Goal: Task Accomplishment & Management: Manage account settings

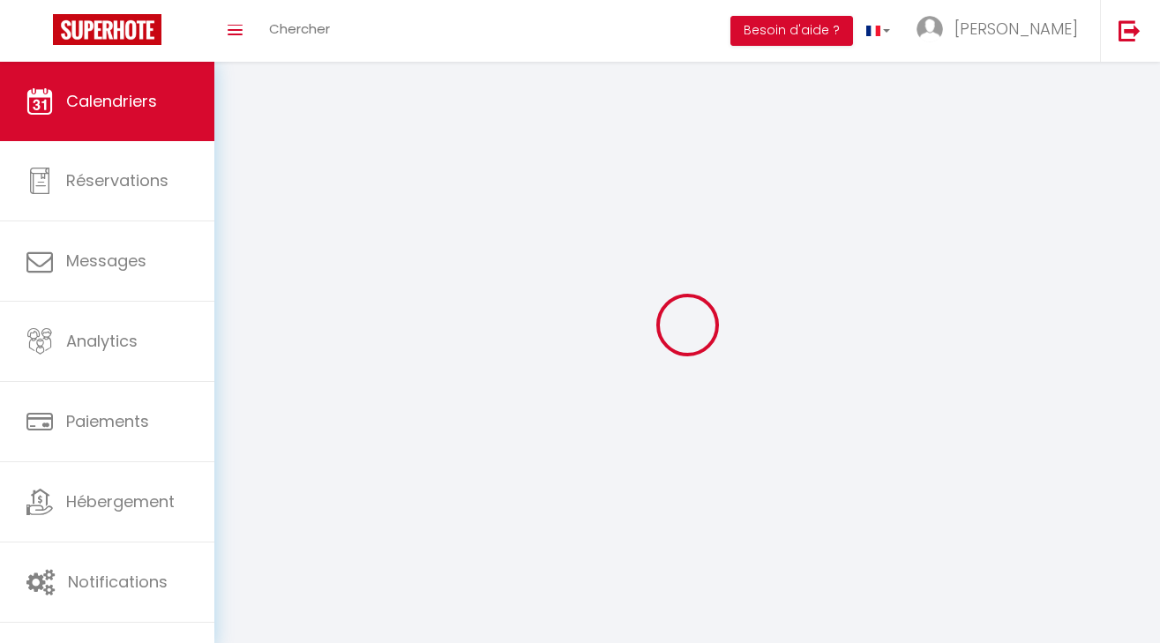
select select
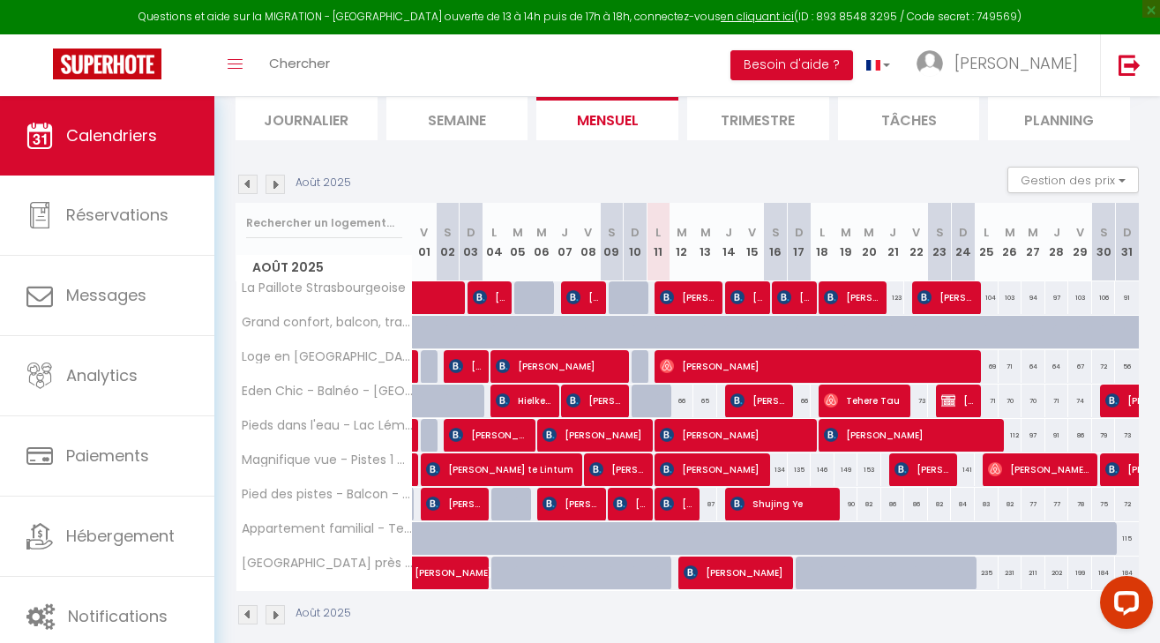
scroll to position [141, 0]
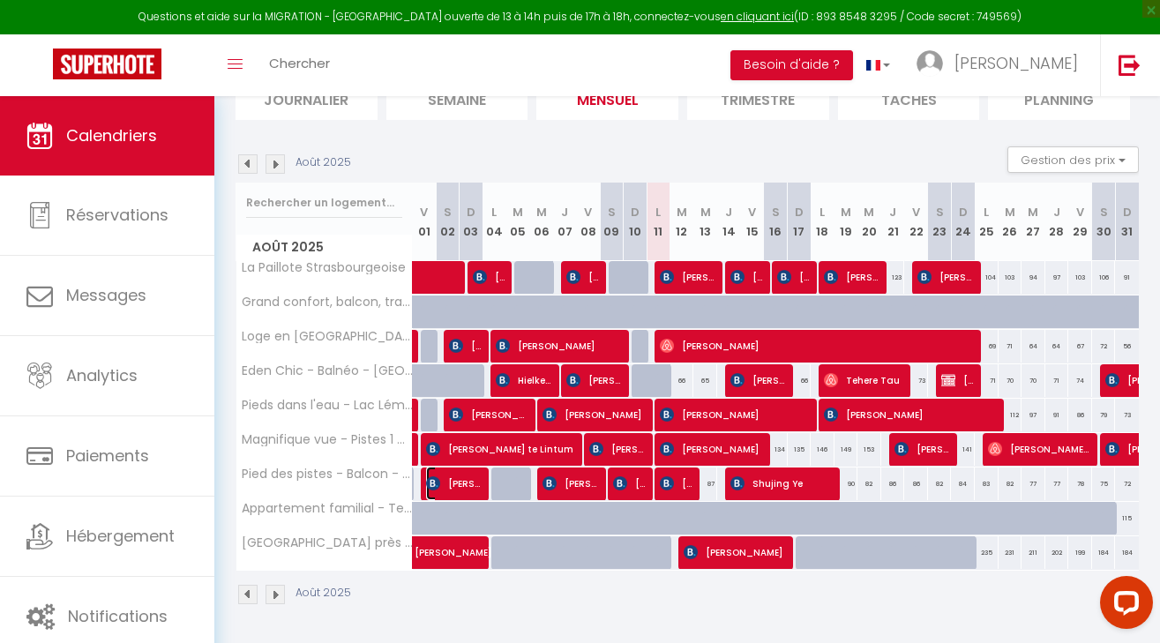
click at [468, 480] on span "[PERSON_NAME]" at bounding box center [454, 484] width 56 height 34
select select "OK"
select select "KO"
select select "0"
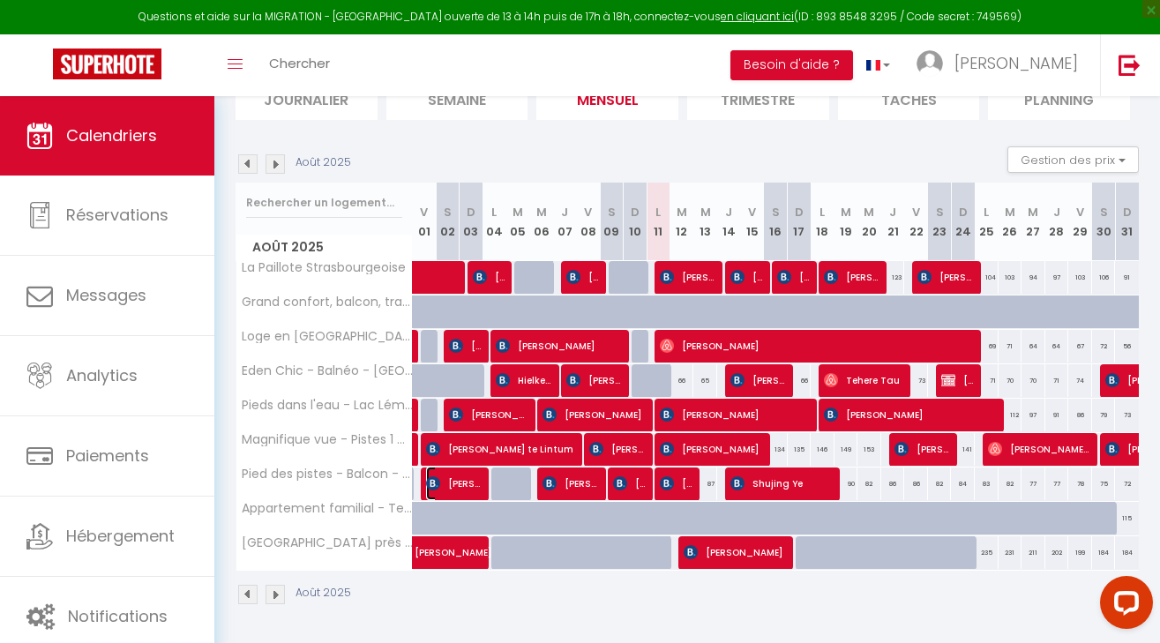
select select "1"
select select
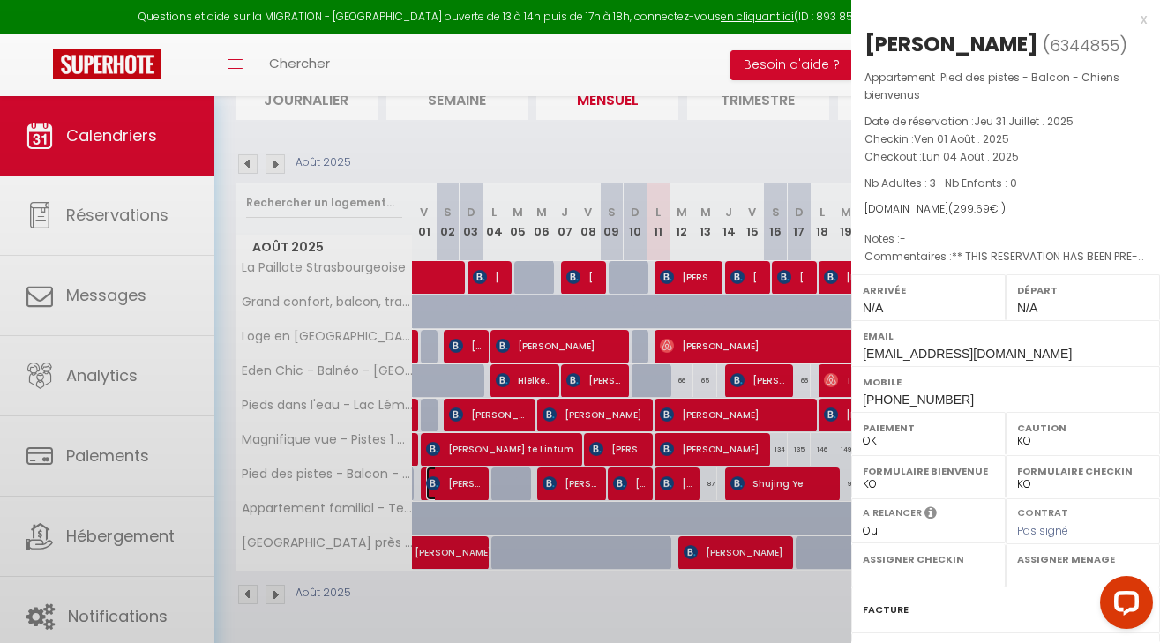
select select "29902"
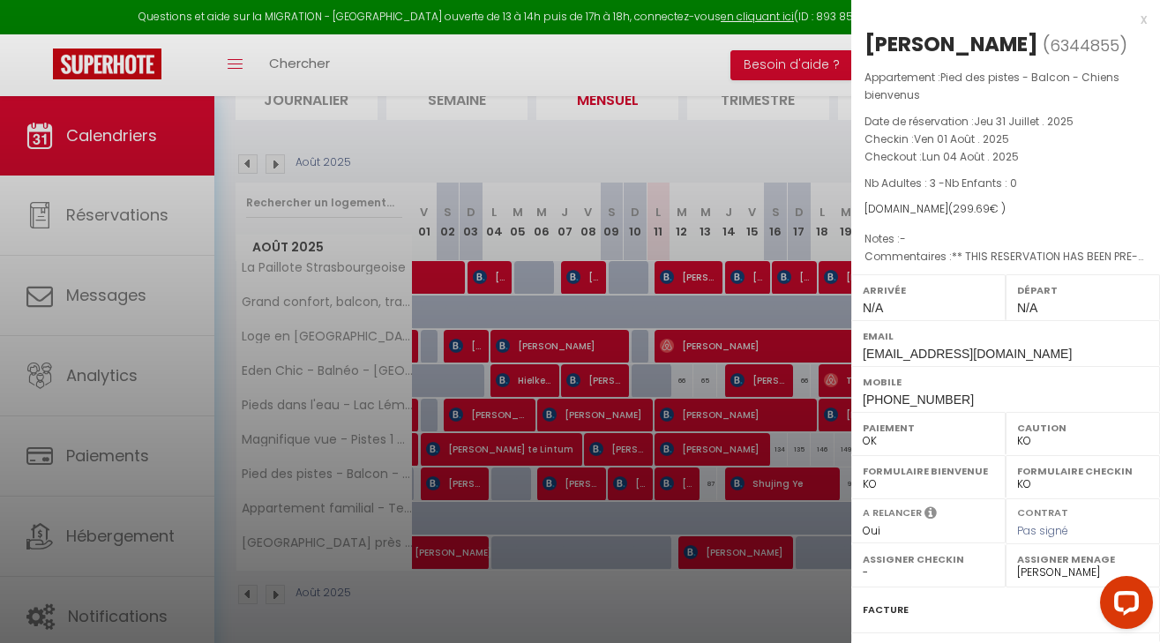
click at [472, 389] on div at bounding box center [580, 321] width 1160 height 643
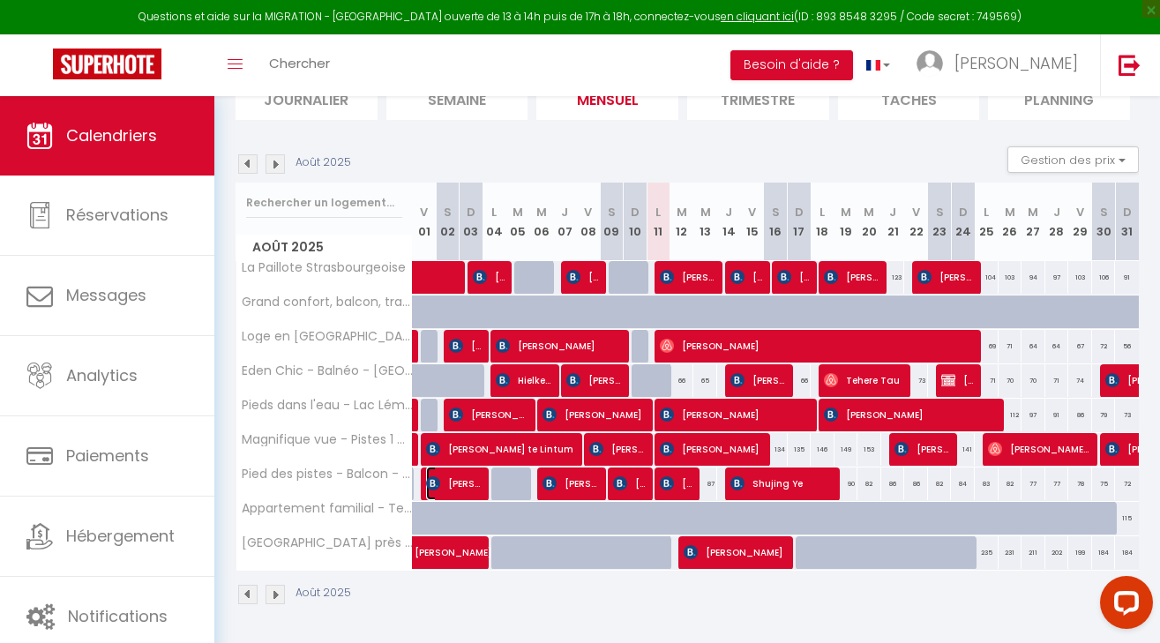
click at [465, 488] on span "[PERSON_NAME]" at bounding box center [454, 484] width 56 height 34
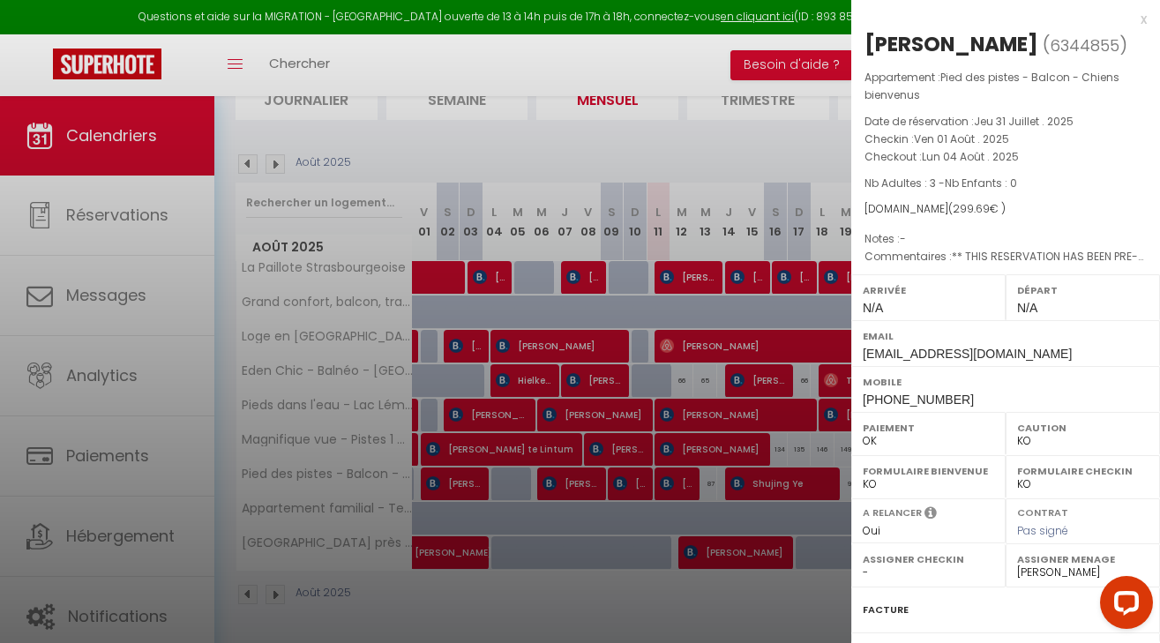
click at [506, 457] on div at bounding box center [580, 321] width 1160 height 643
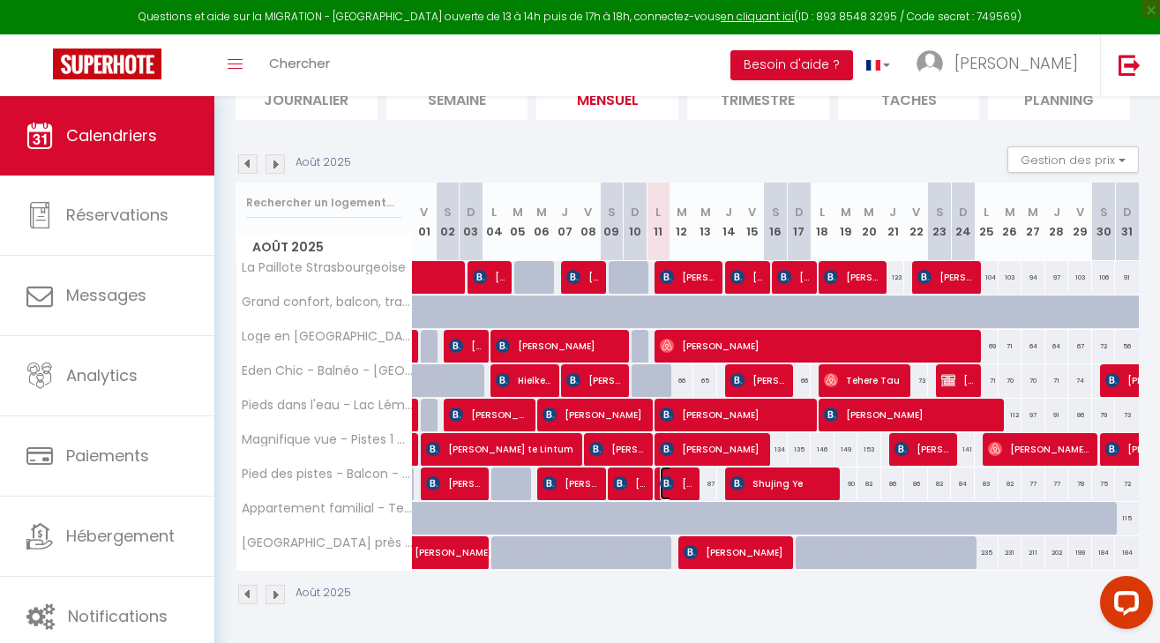
click at [679, 489] on span "[PERSON_NAME] [PERSON_NAME]" at bounding box center [676, 484] width 32 height 34
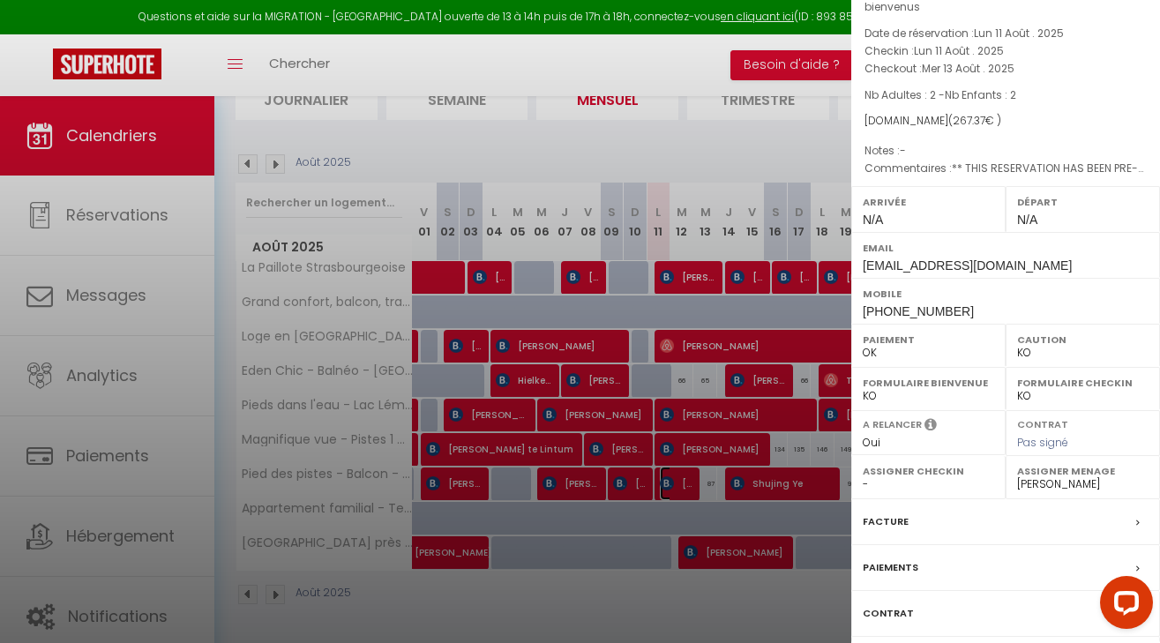
scroll to position [225, 0]
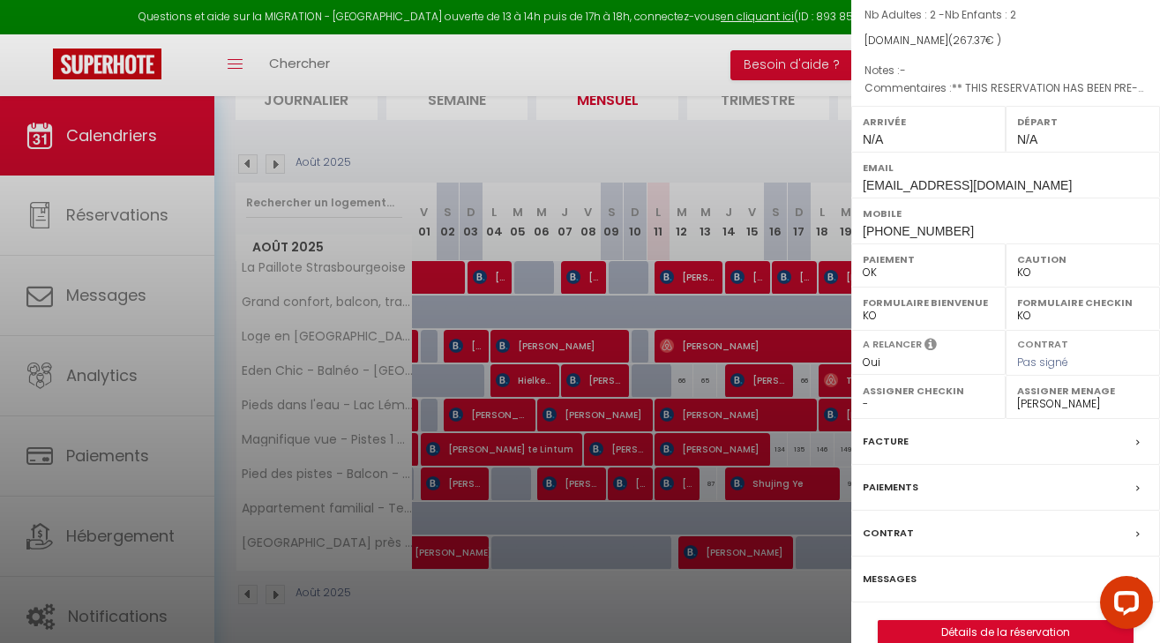
click at [893, 570] on label "Messages" at bounding box center [890, 579] width 54 height 19
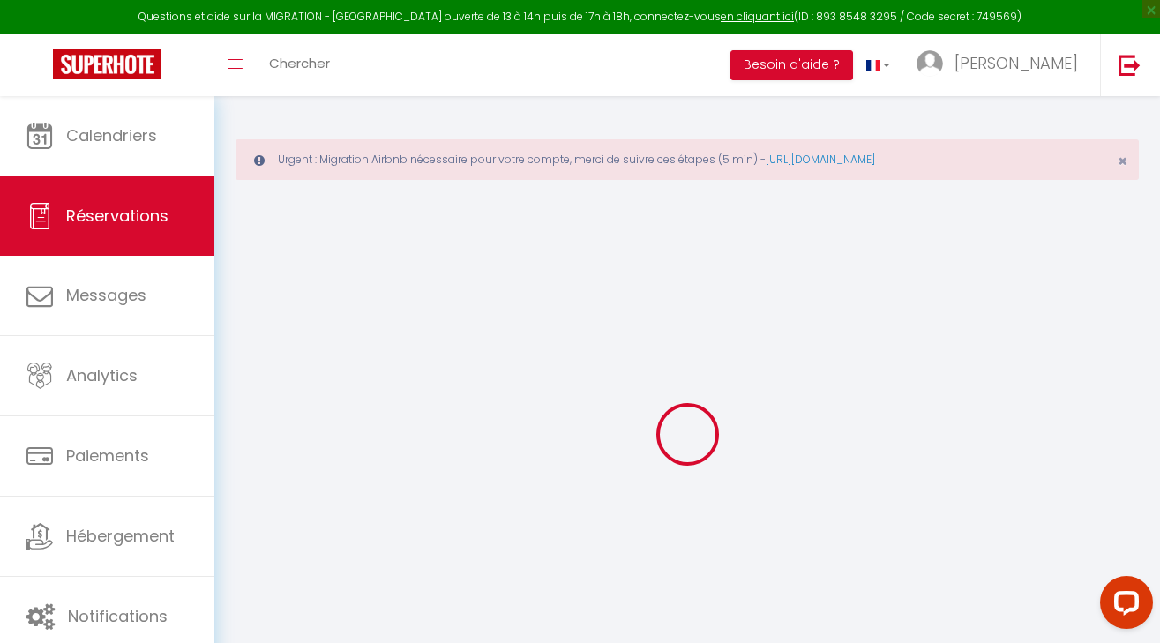
select select
checkbox input "false"
type textarea "** THIS RESERVATION HAS BEEN PRE-PAID ** BOOKING NOTE : Payment charge is EUR 3…"
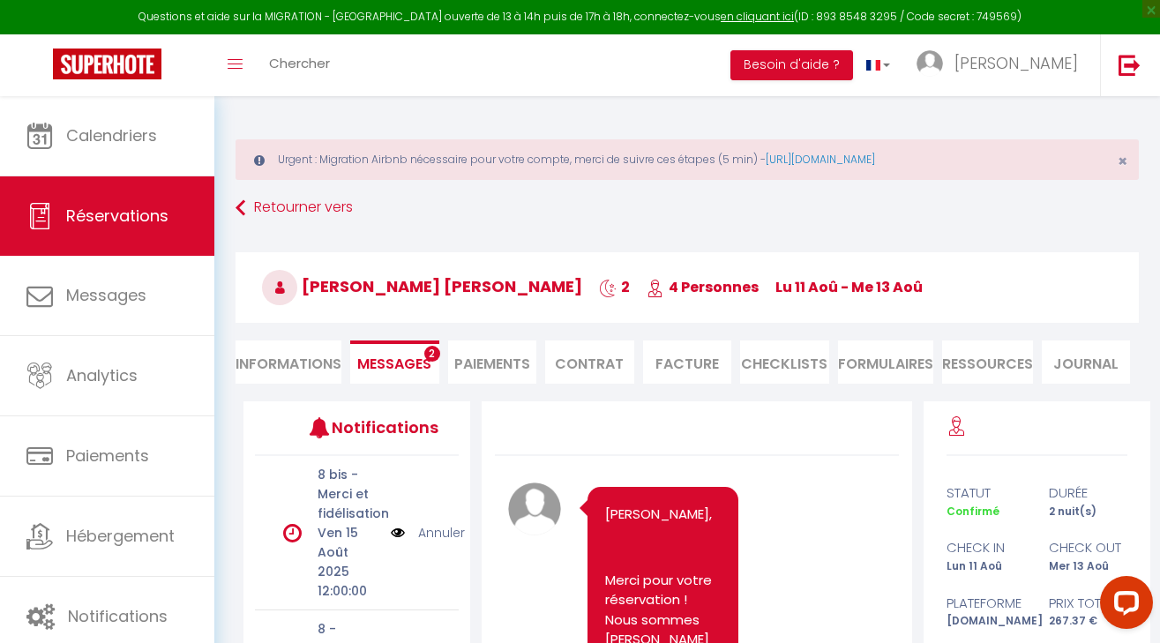
scroll to position [7084, 0]
